Goal: Task Accomplishment & Management: Manage account settings

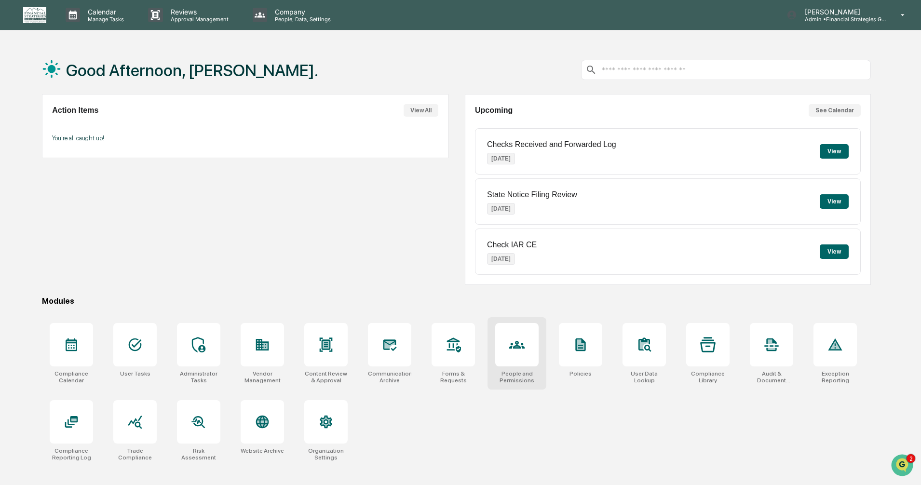
click at [517, 347] on icon at bounding box center [517, 344] width 5 height 5
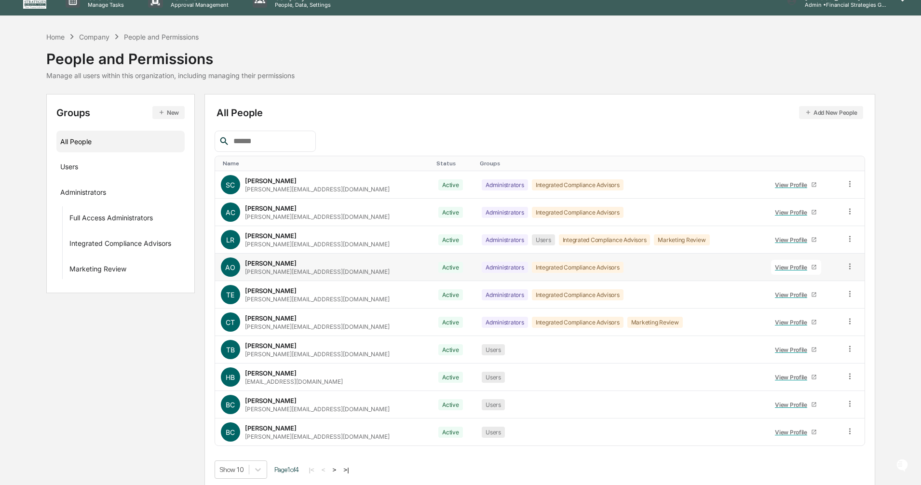
scroll to position [18, 0]
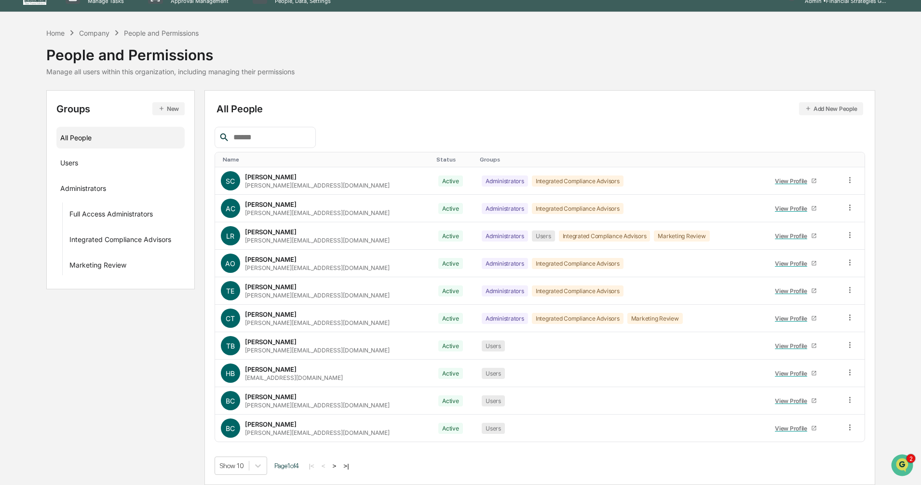
click at [339, 465] on button ">" at bounding box center [335, 466] width 10 height 8
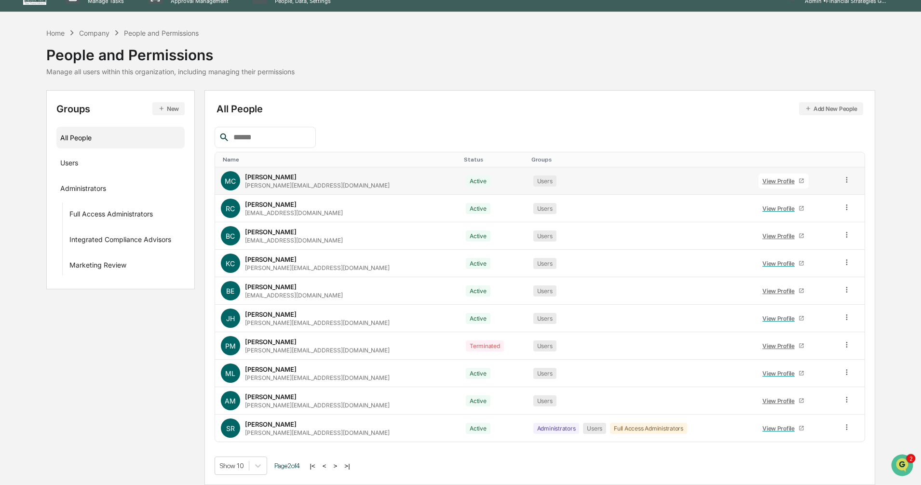
click at [762, 181] on div "View Profile" at bounding box center [780, 180] width 36 height 7
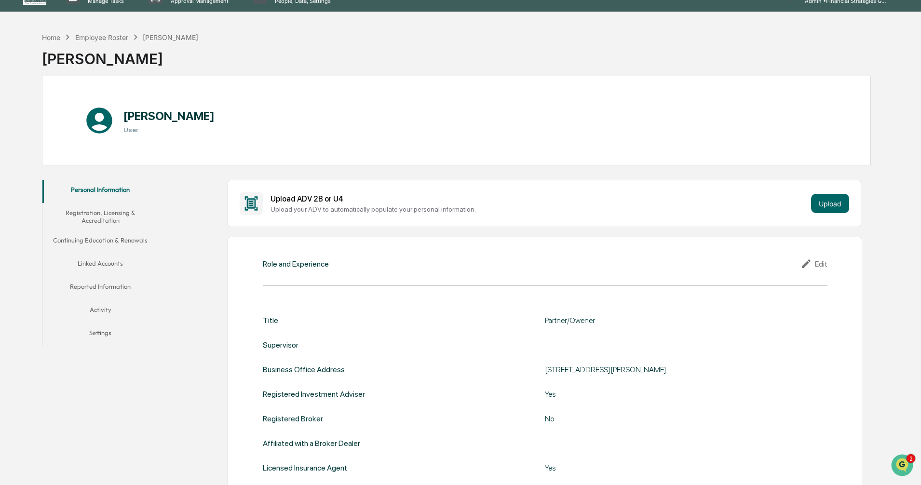
click at [102, 335] on button "Settings" at bounding box center [100, 334] width 116 height 23
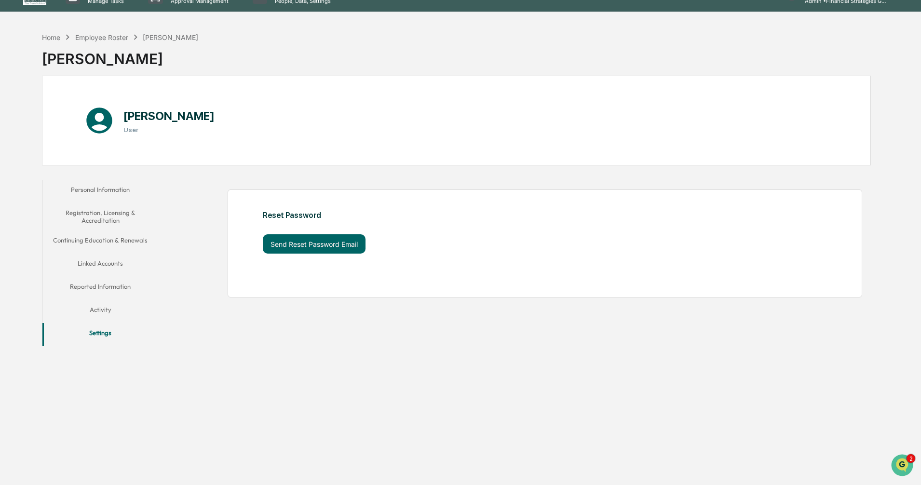
click at [108, 190] on button "Personal Information" at bounding box center [100, 191] width 116 height 23
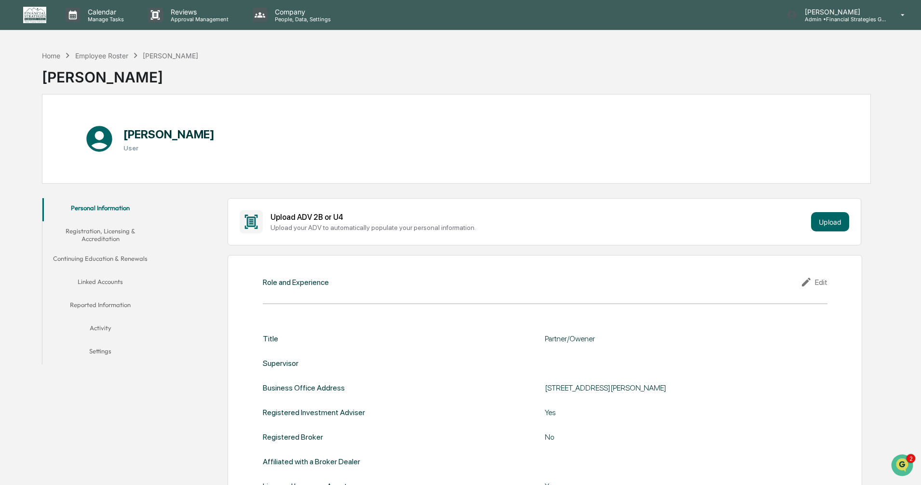
click at [106, 281] on button "Linked Accounts" at bounding box center [100, 283] width 116 height 23
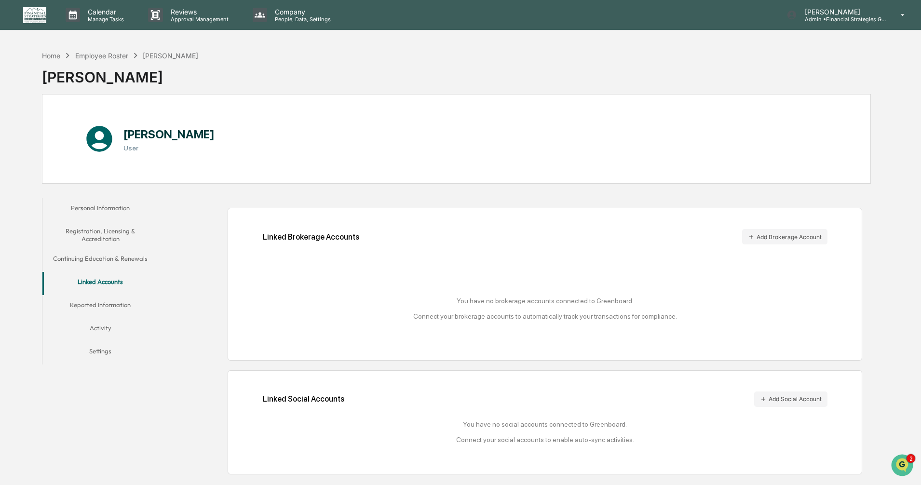
click at [102, 352] on button "Settings" at bounding box center [100, 352] width 116 height 23
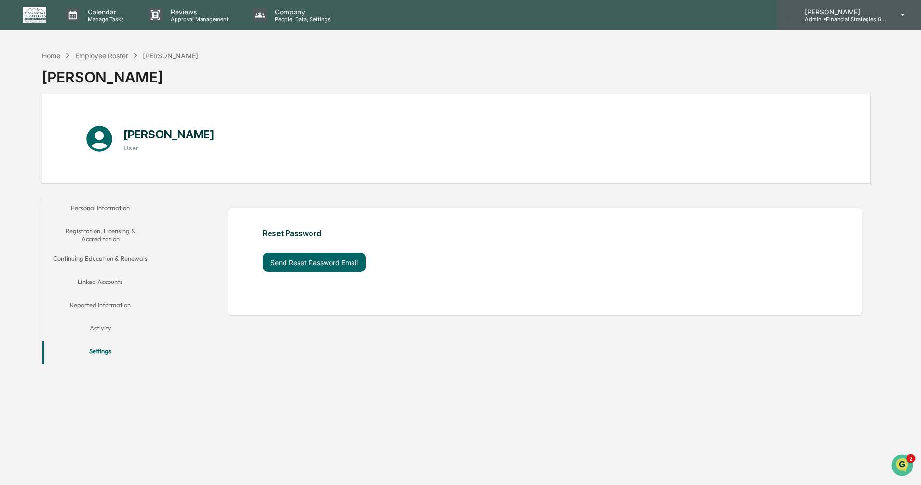
click at [902, 15] on icon at bounding box center [903, 15] width 4 height 2
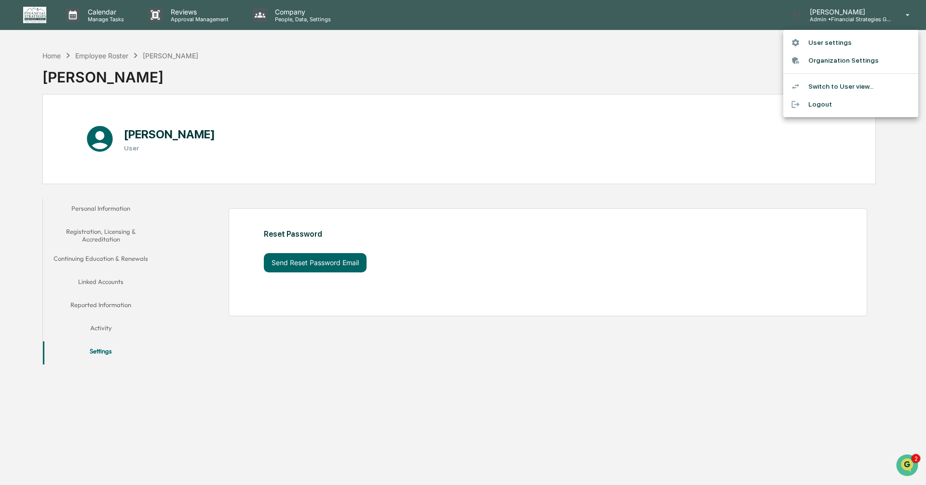
click at [110, 205] on div at bounding box center [463, 242] width 926 height 485
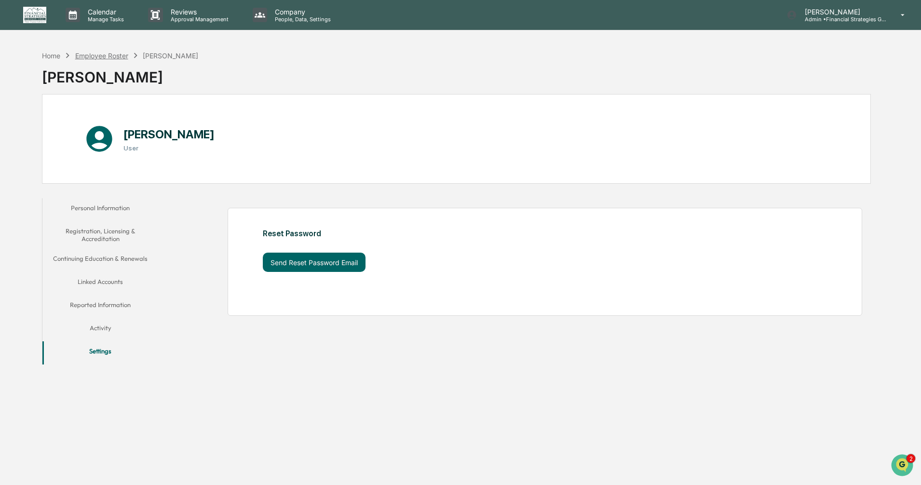
click at [106, 58] on div "Employee Roster" at bounding box center [101, 56] width 53 height 8
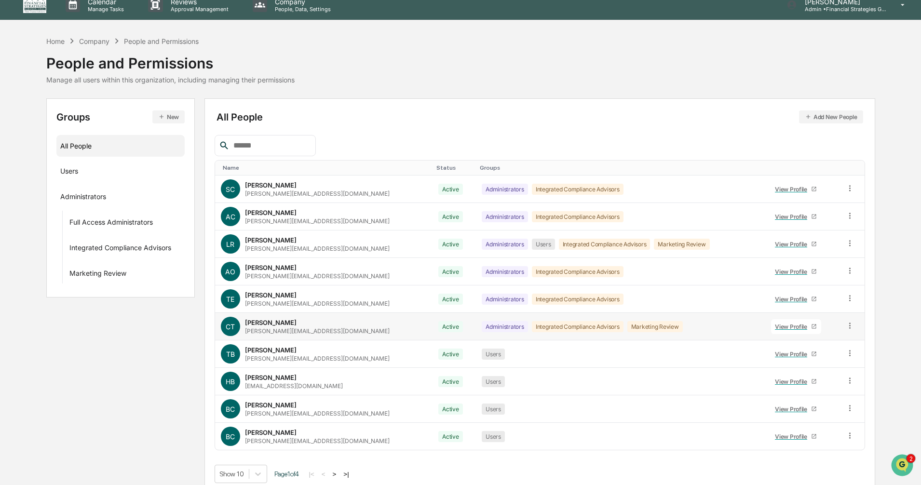
scroll to position [18, 0]
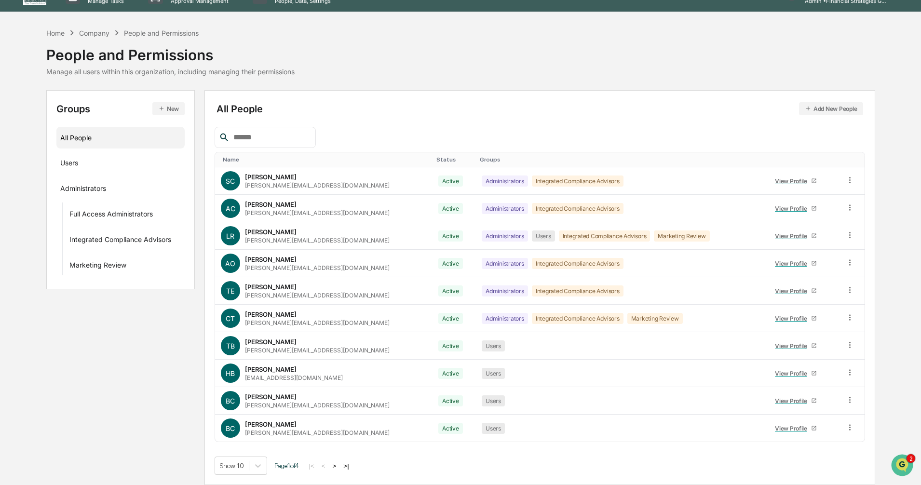
click at [339, 467] on button ">" at bounding box center [335, 466] width 10 height 8
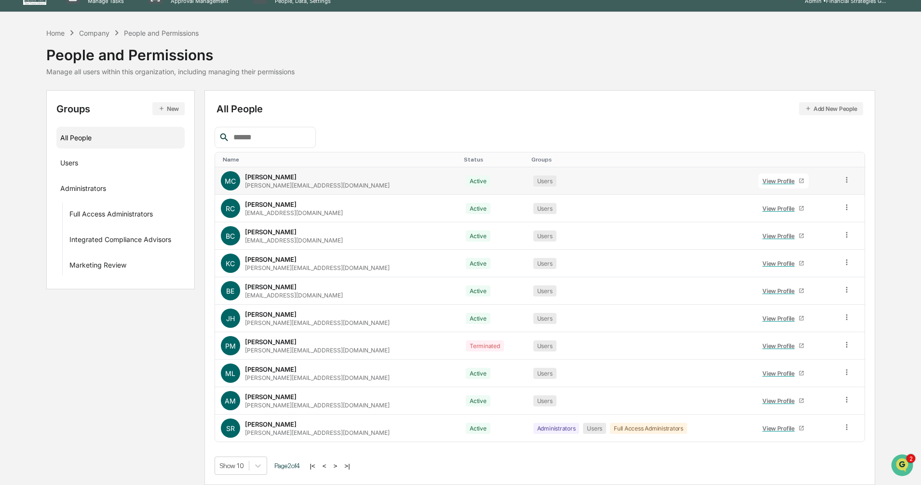
click at [842, 179] on icon at bounding box center [846, 180] width 9 height 9
click at [810, 237] on div "Change Name/Email" at bounding box center [803, 235] width 80 height 12
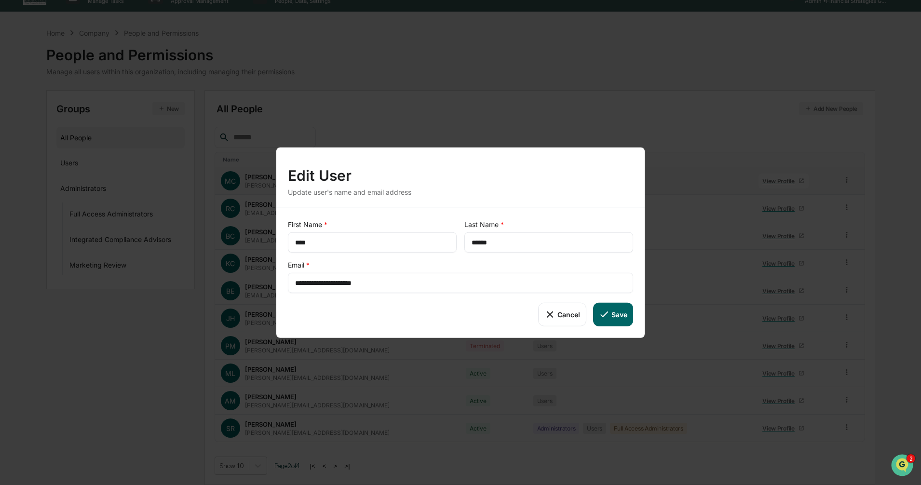
drag, startPoint x: 383, startPoint y: 284, endPoint x: 259, endPoint y: 284, distance: 123.4
click at [259, 284] on div "**********" at bounding box center [460, 242] width 921 height 485
click at [610, 315] on button "Save" at bounding box center [613, 314] width 40 height 23
type input "**********"
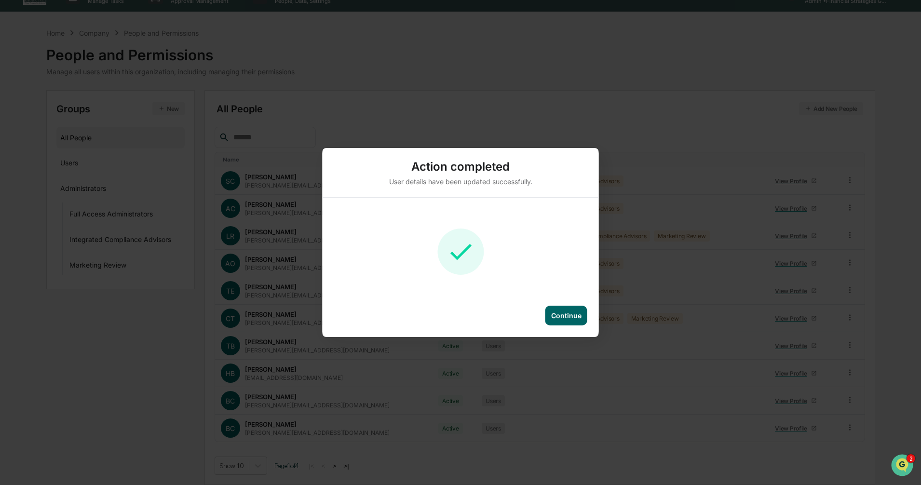
click at [565, 313] on div "Continue" at bounding box center [566, 316] width 30 height 8
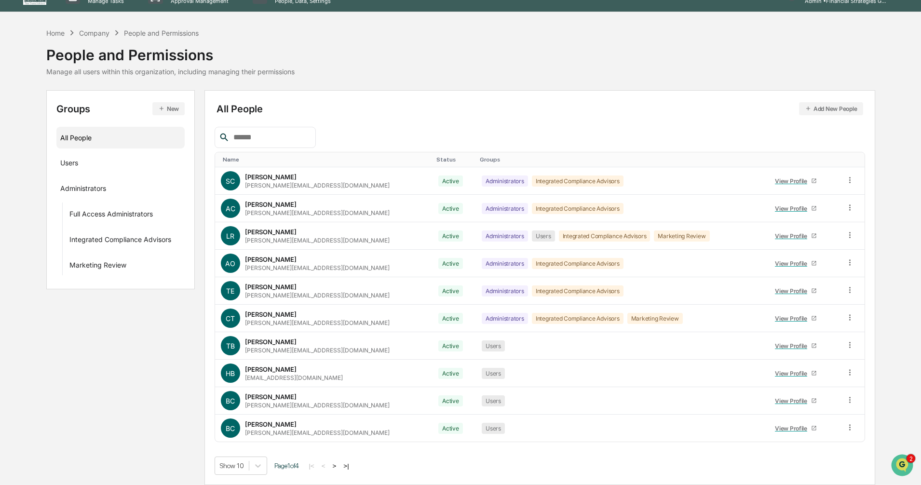
click at [339, 468] on button ">" at bounding box center [335, 466] width 10 height 8
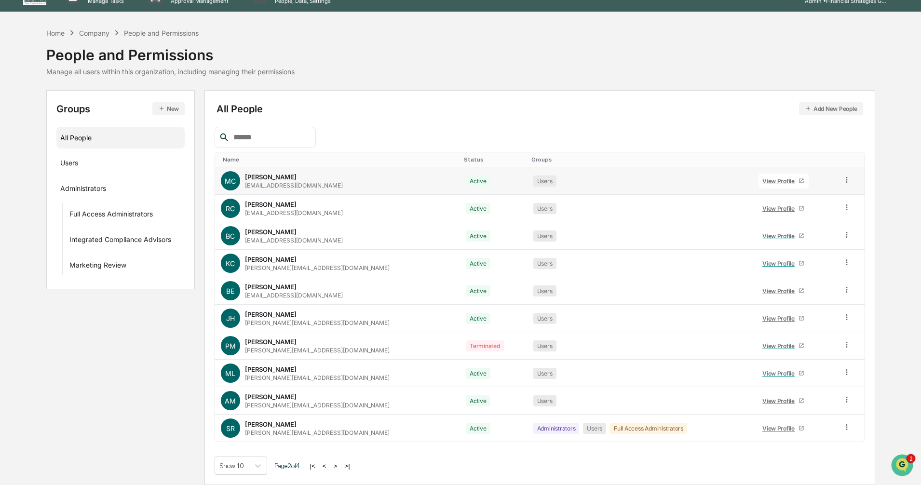
click at [762, 181] on div "View Profile" at bounding box center [780, 180] width 36 height 7
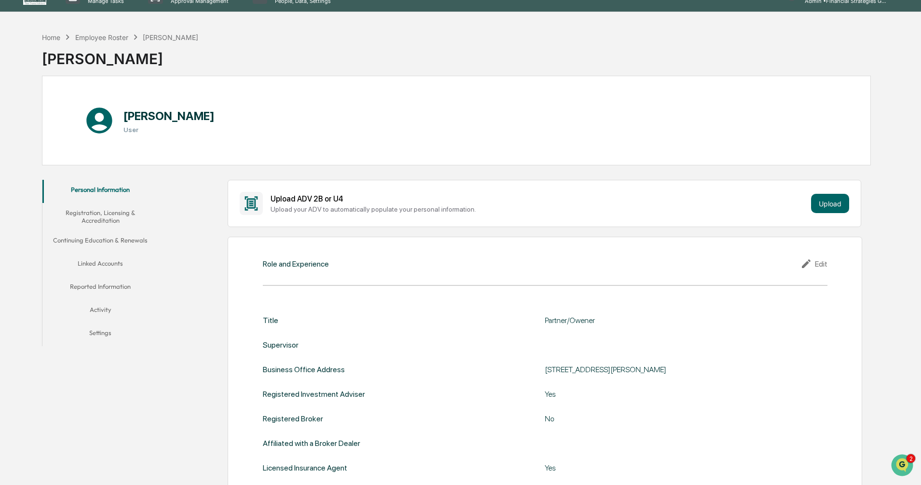
click at [82, 332] on button "Settings" at bounding box center [100, 334] width 116 height 23
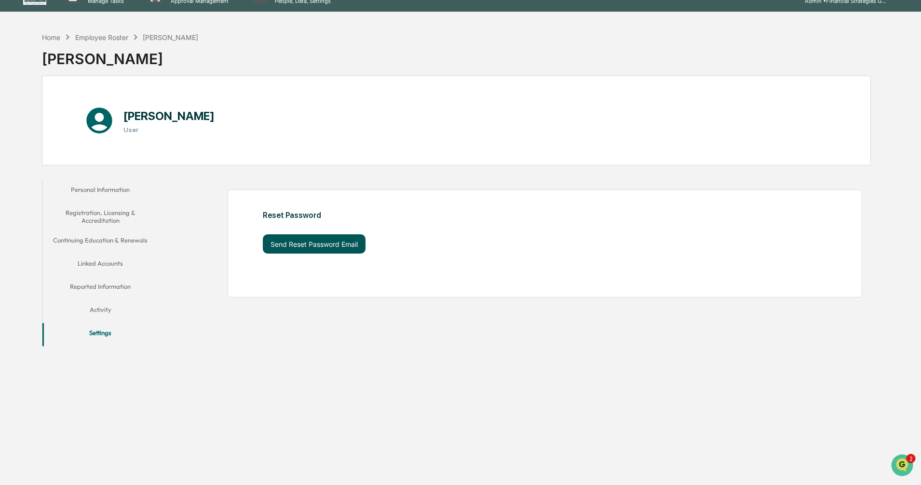
click at [312, 247] on button "Send Reset Password Email" at bounding box center [314, 243] width 103 height 19
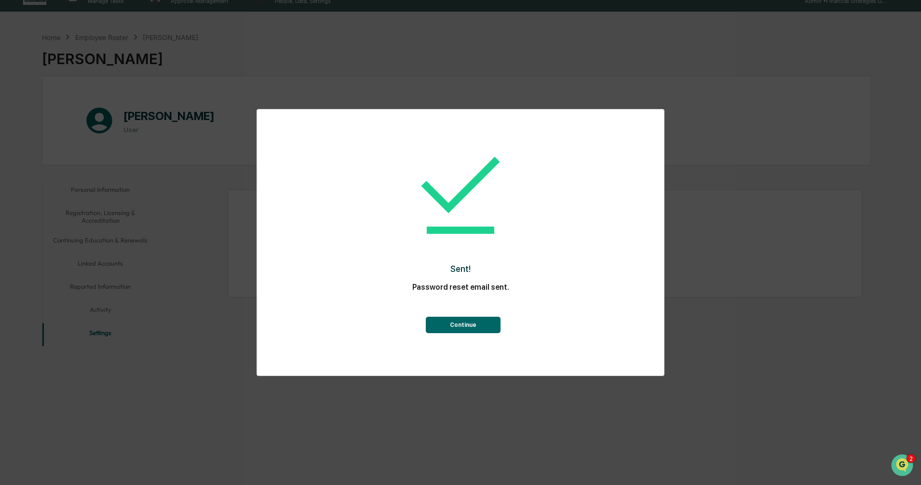
click at [462, 325] on button "Continue" at bounding box center [463, 325] width 75 height 16
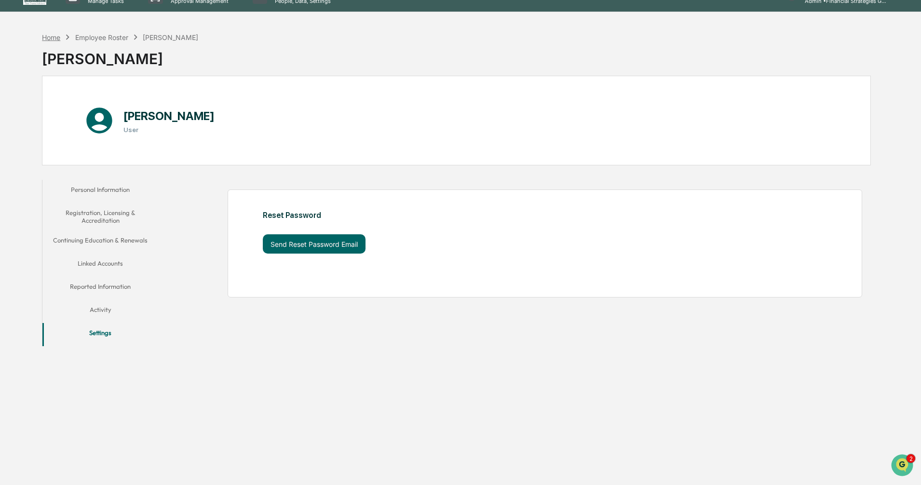
click at [46, 38] on div "Home" at bounding box center [51, 37] width 18 height 8
